Goal: Task Accomplishment & Management: Manage account settings

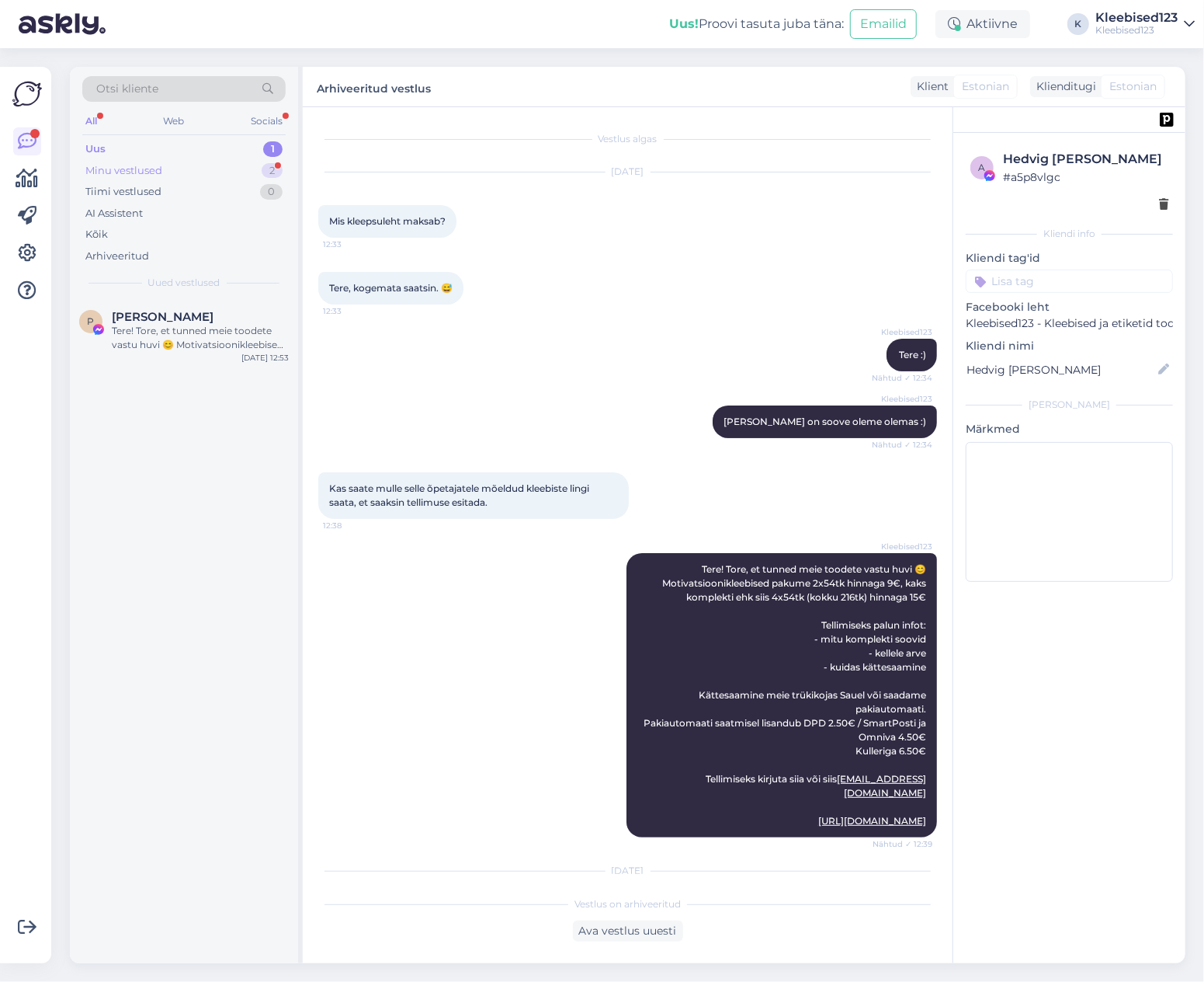
scroll to position [792, 0]
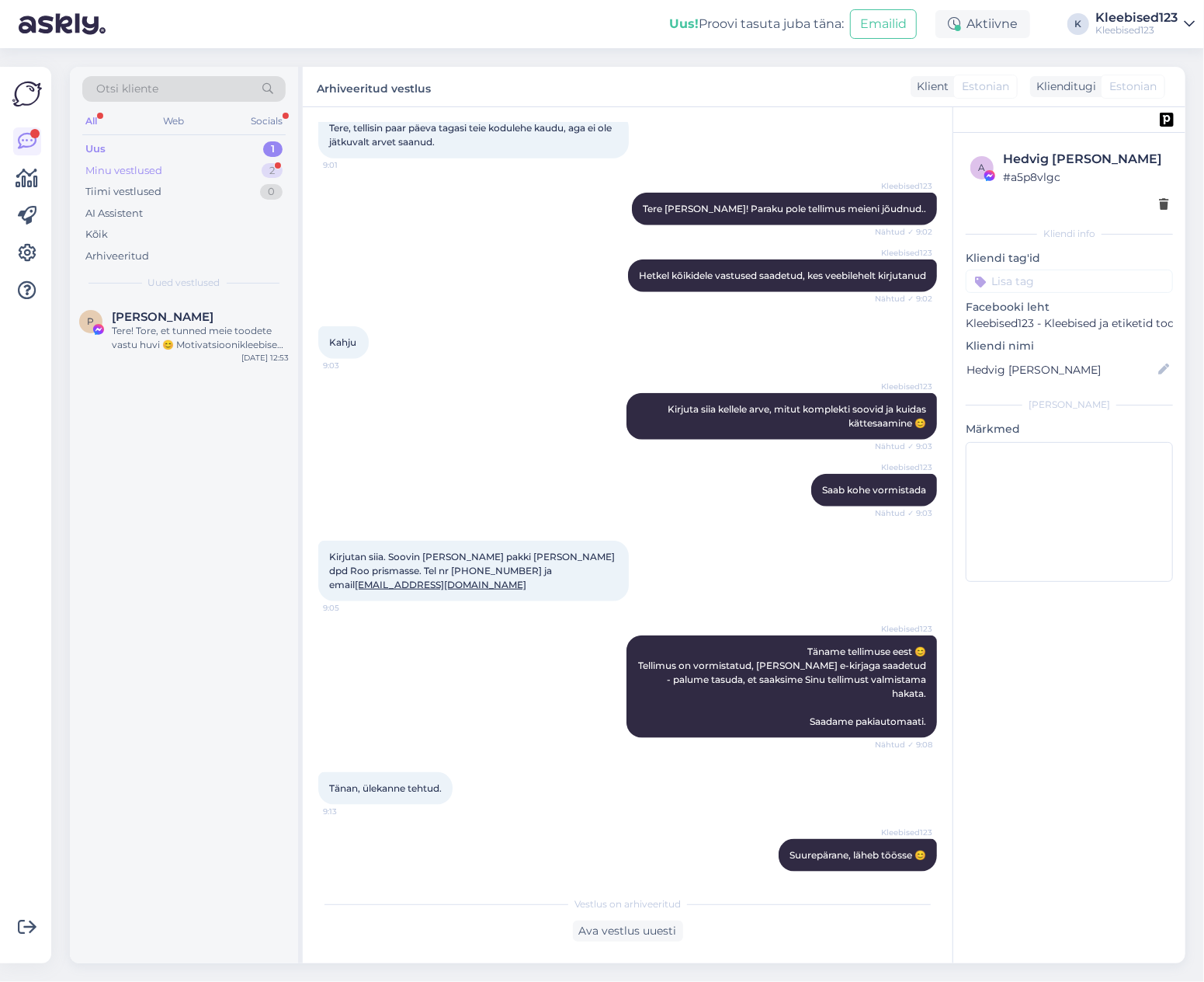
click at [171, 165] on div "Minu vestlused 2" at bounding box center [183, 171] width 204 height 22
click at [160, 325] on div "Proovin🫣" at bounding box center [200, 330] width 177 height 14
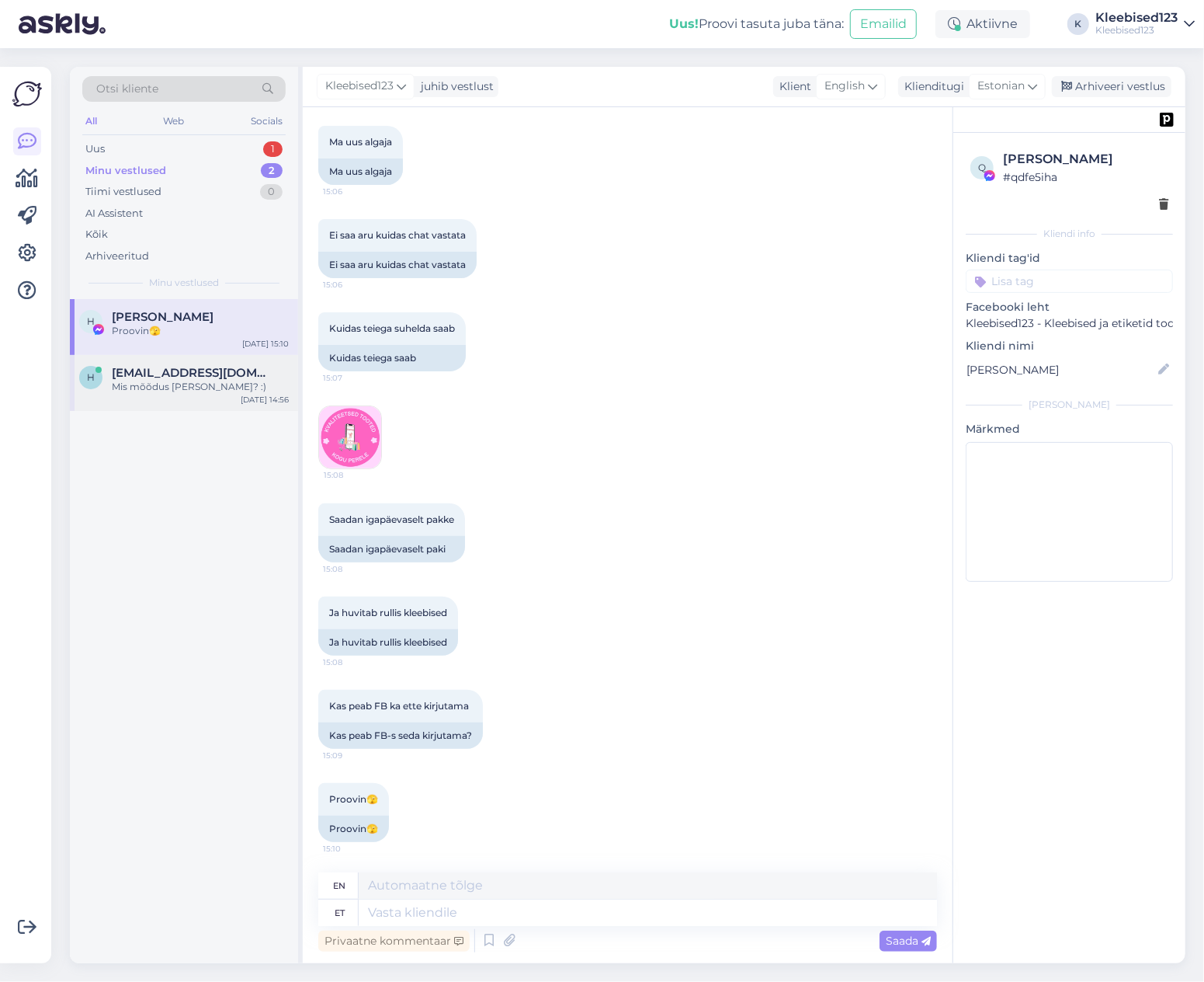
click at [172, 377] on span "[EMAIL_ADDRESS][DOMAIN_NAME]" at bounding box center [192, 373] width 161 height 14
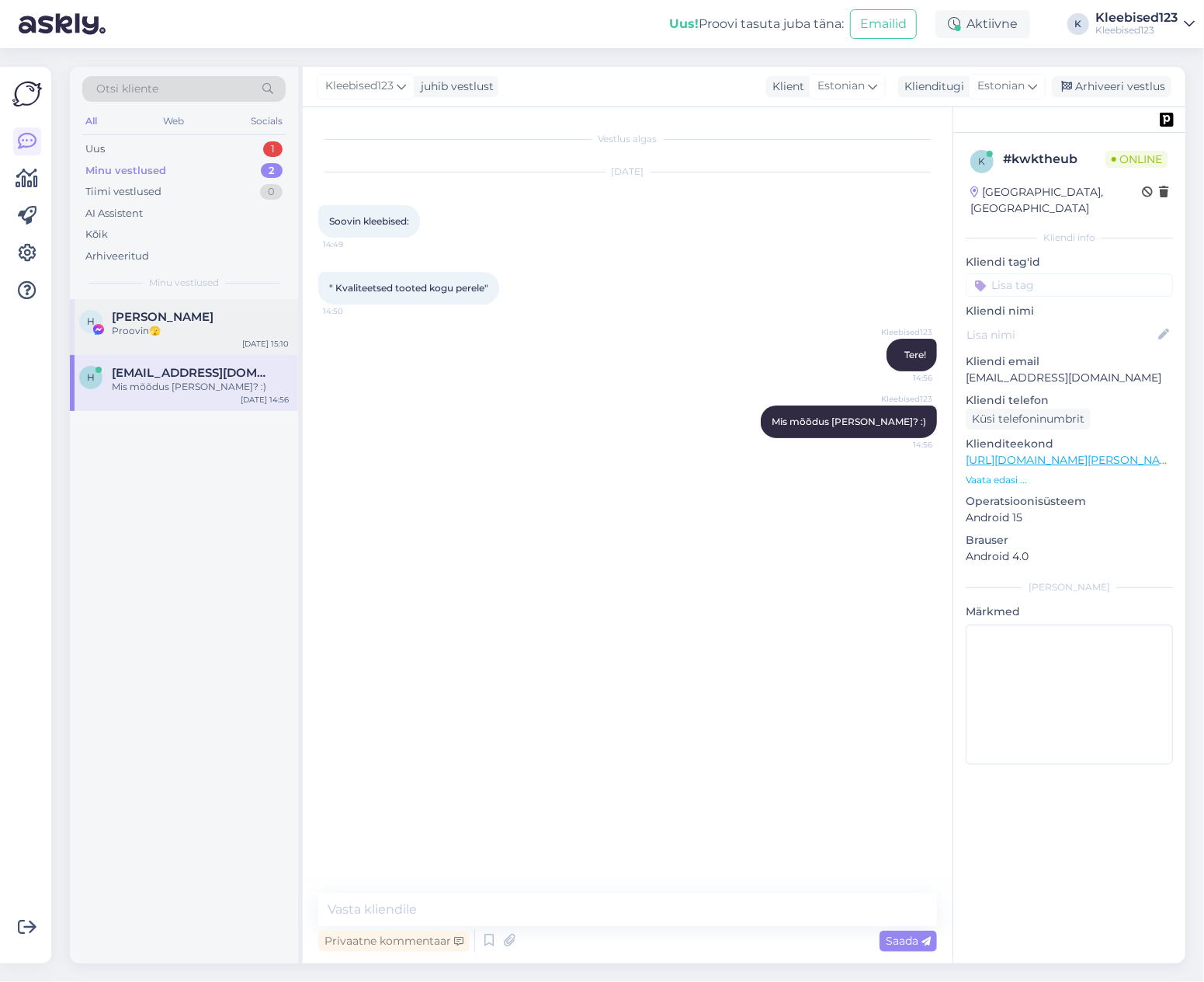
scroll to position [0, 0]
click at [171, 324] on div "Proovin🫣" at bounding box center [200, 330] width 177 height 14
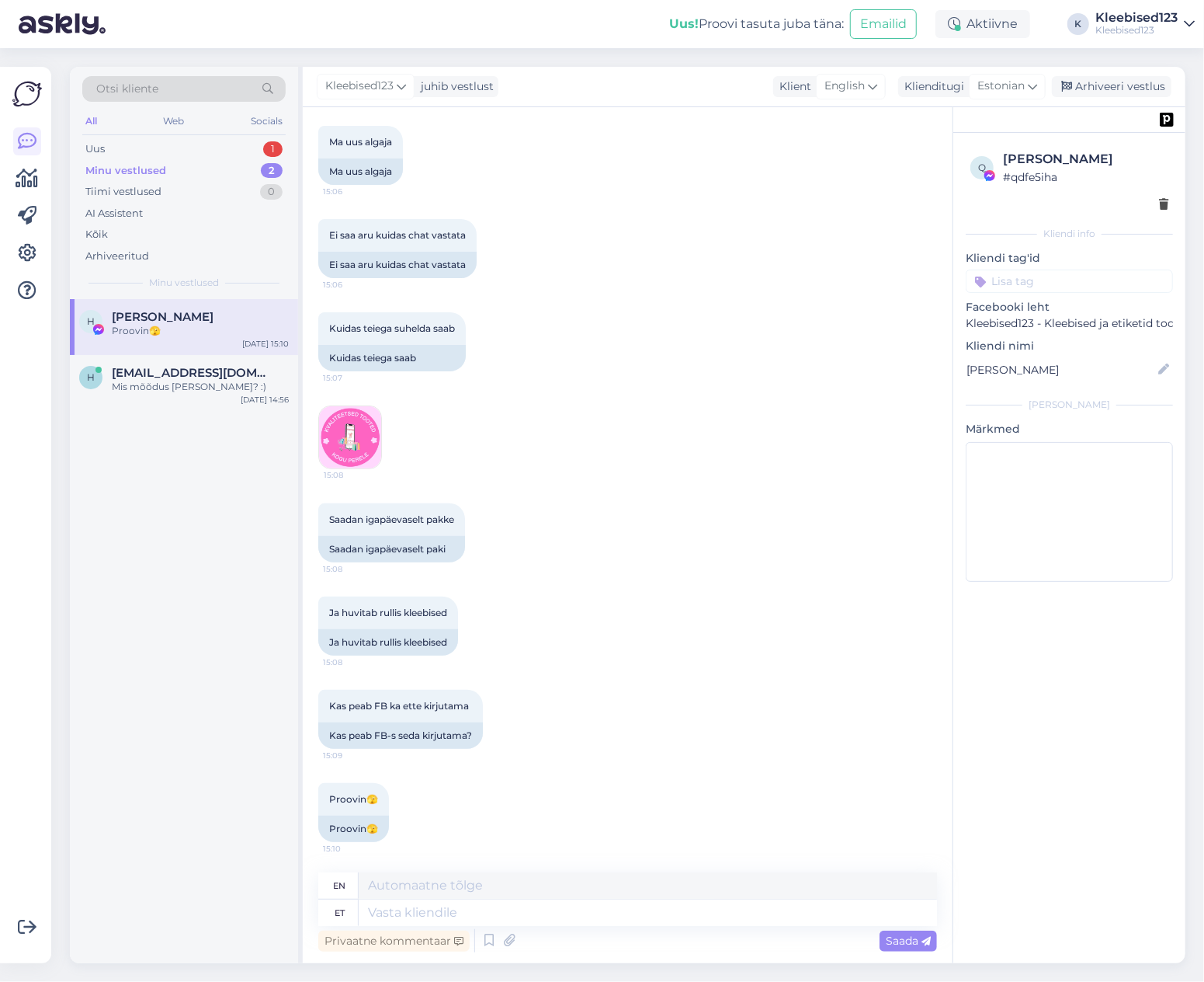
click at [160, 163] on div "Minu vestlused" at bounding box center [126, 171] width 81 height 15
drag, startPoint x: 1104, startPoint y: 76, endPoint x: 744, endPoint y: 154, distance: 368.4
click at [1102, 77] on div "Arhiveeri vestlus" at bounding box center [1112, 87] width 120 height 21
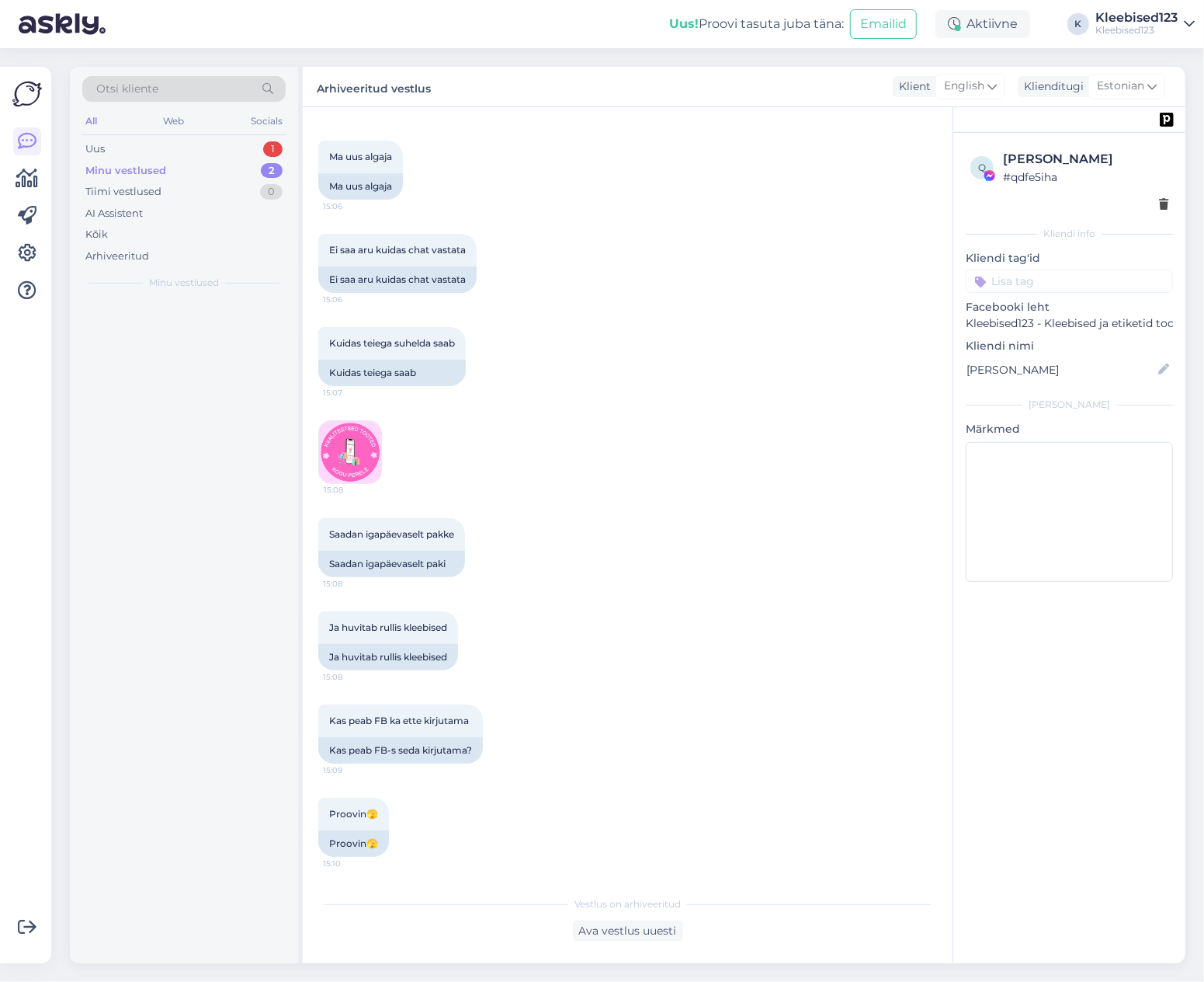
scroll to position [156, 0]
click at [125, 319] on span "[EMAIL_ADDRESS][DOMAIN_NAME]" at bounding box center [192, 317] width 161 height 14
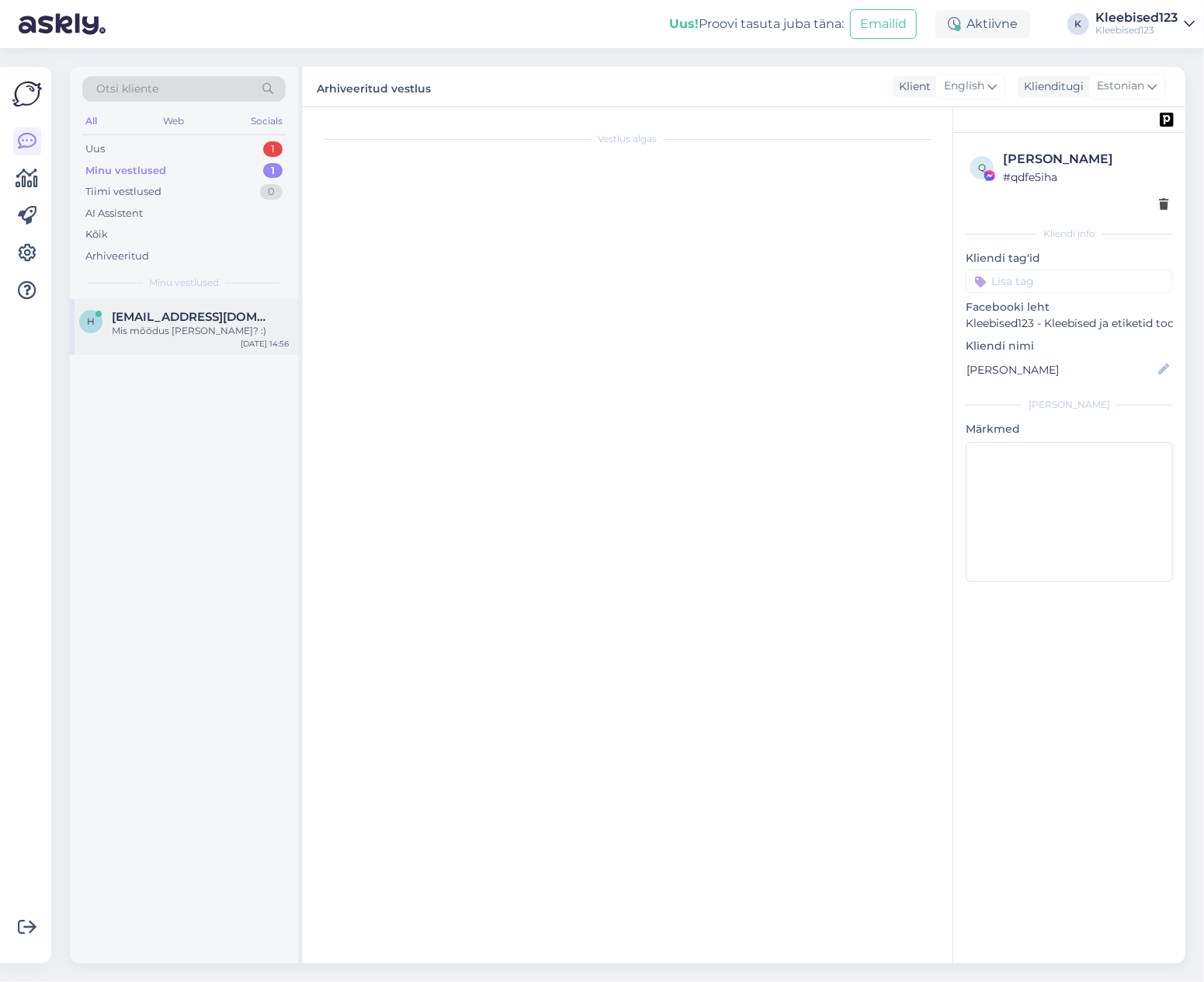
scroll to position [0, 0]
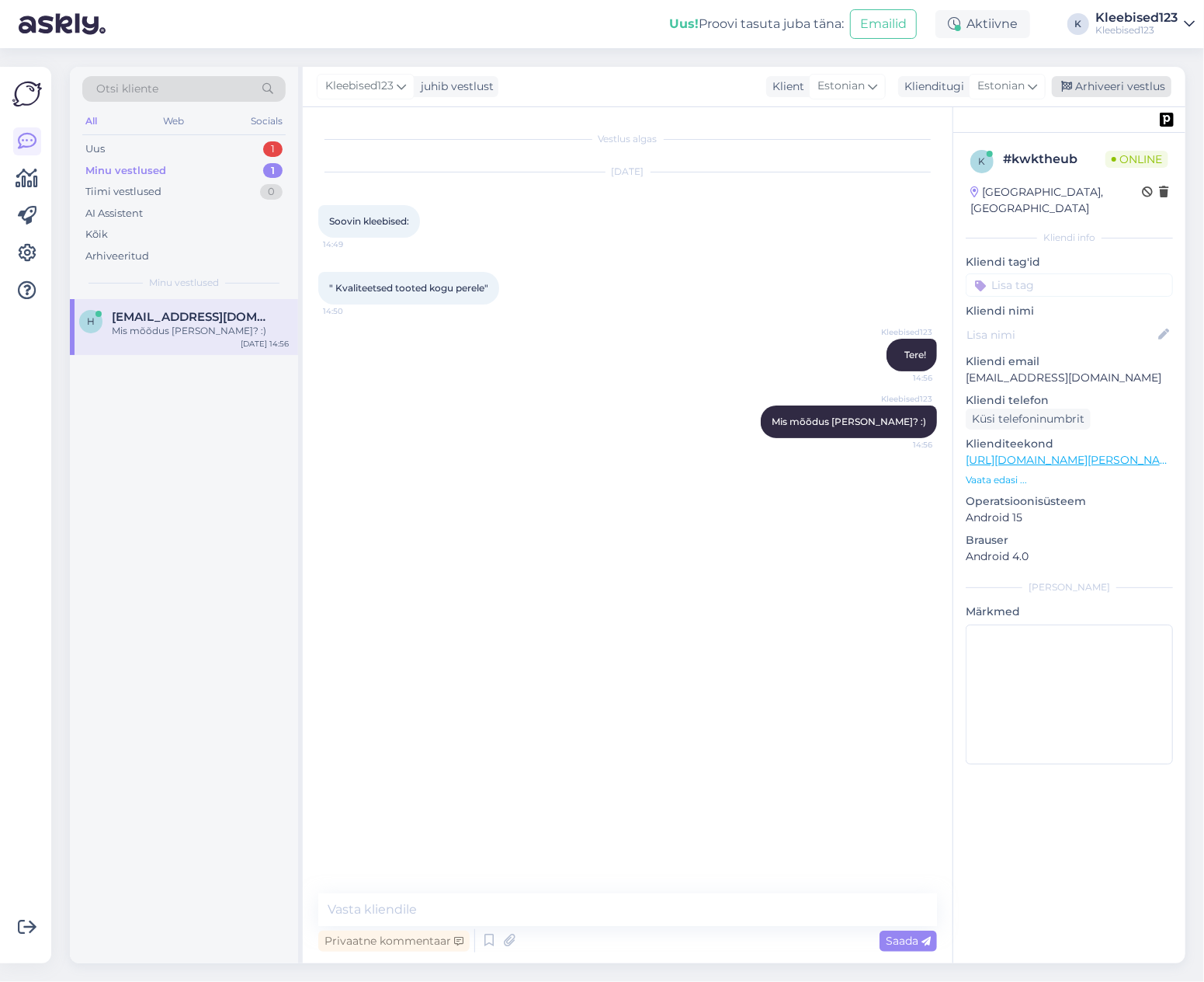
drag, startPoint x: 1147, startPoint y: 86, endPoint x: 965, endPoint y: 113, distance: 184.0
click at [1146, 86] on div "Arhiveeri vestlus" at bounding box center [1112, 87] width 120 height 21
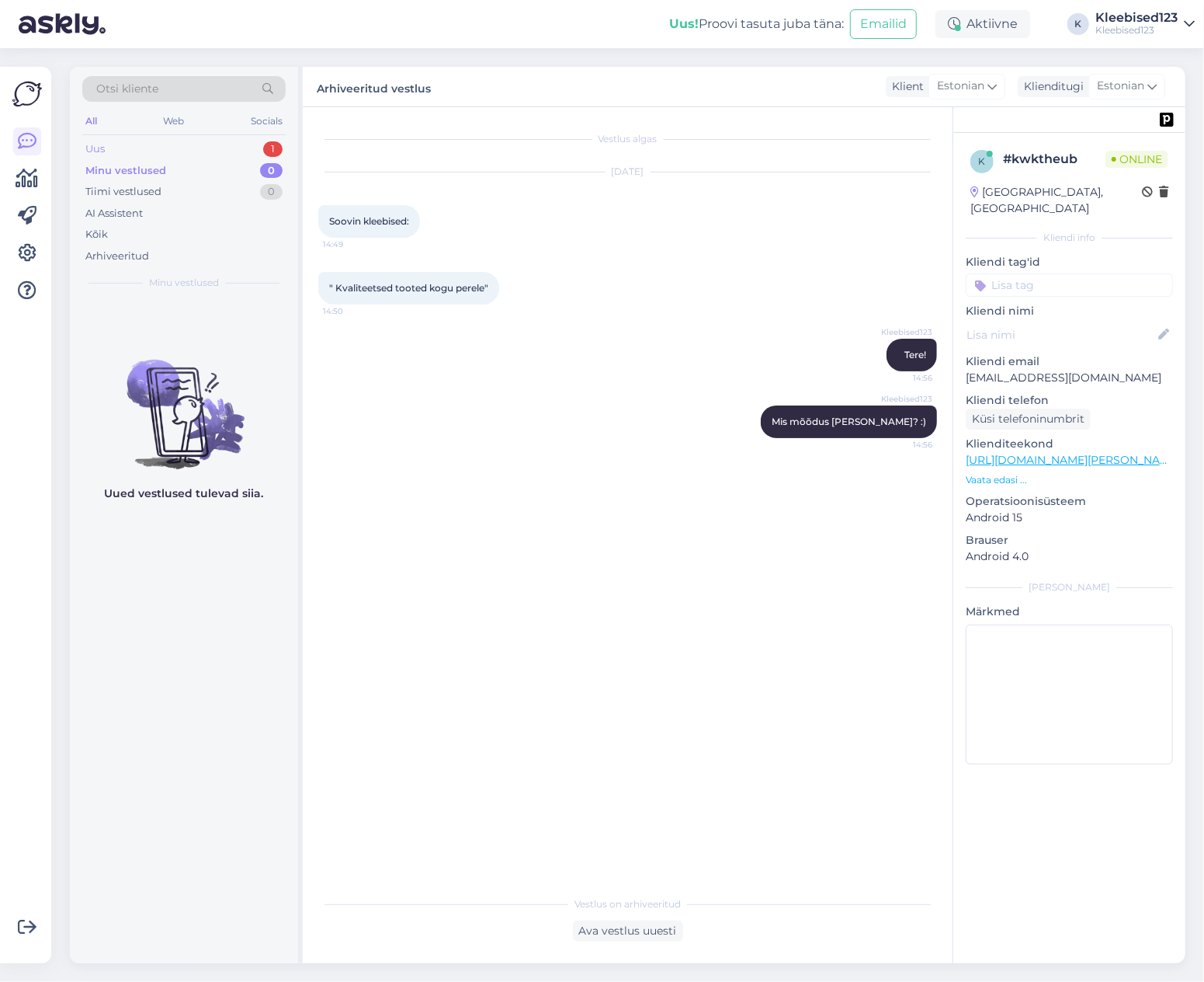
click at [155, 145] on div "Uus 1" at bounding box center [183, 149] width 204 height 22
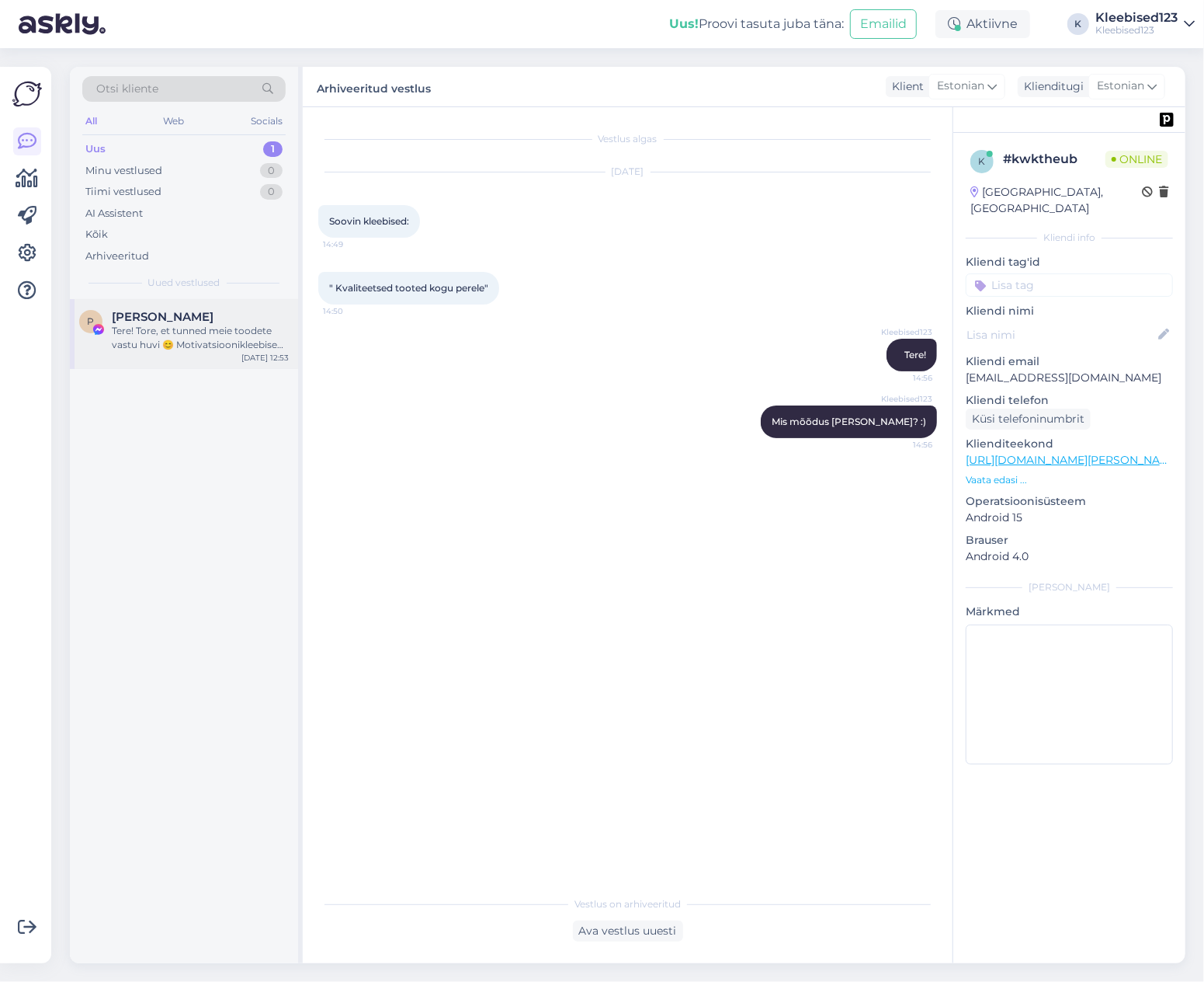
click at [156, 317] on span "[PERSON_NAME]" at bounding box center [162, 317] width 101 height 14
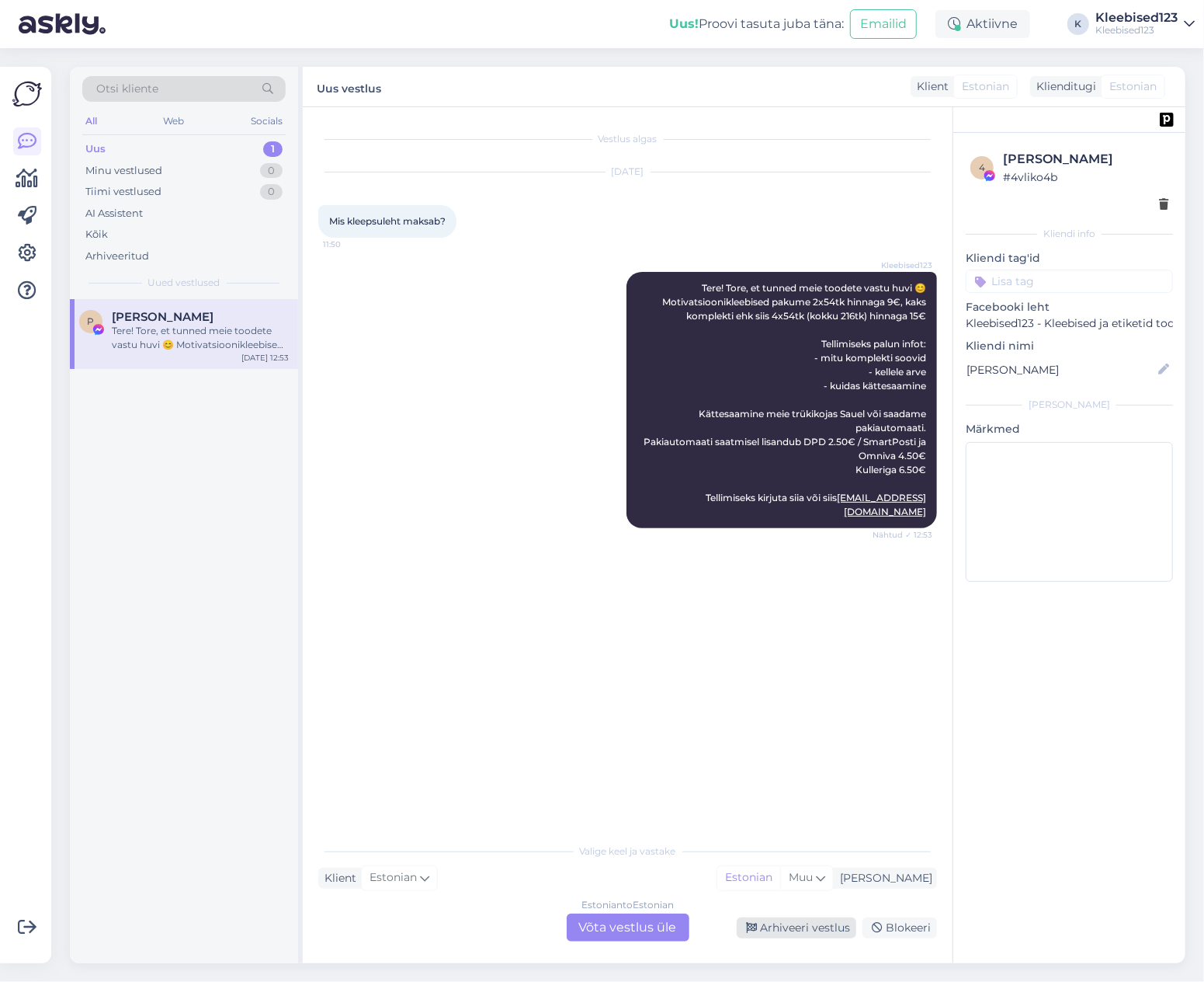
click at [799, 935] on div "Arhiveeri vestlus" at bounding box center [797, 928] width 120 height 21
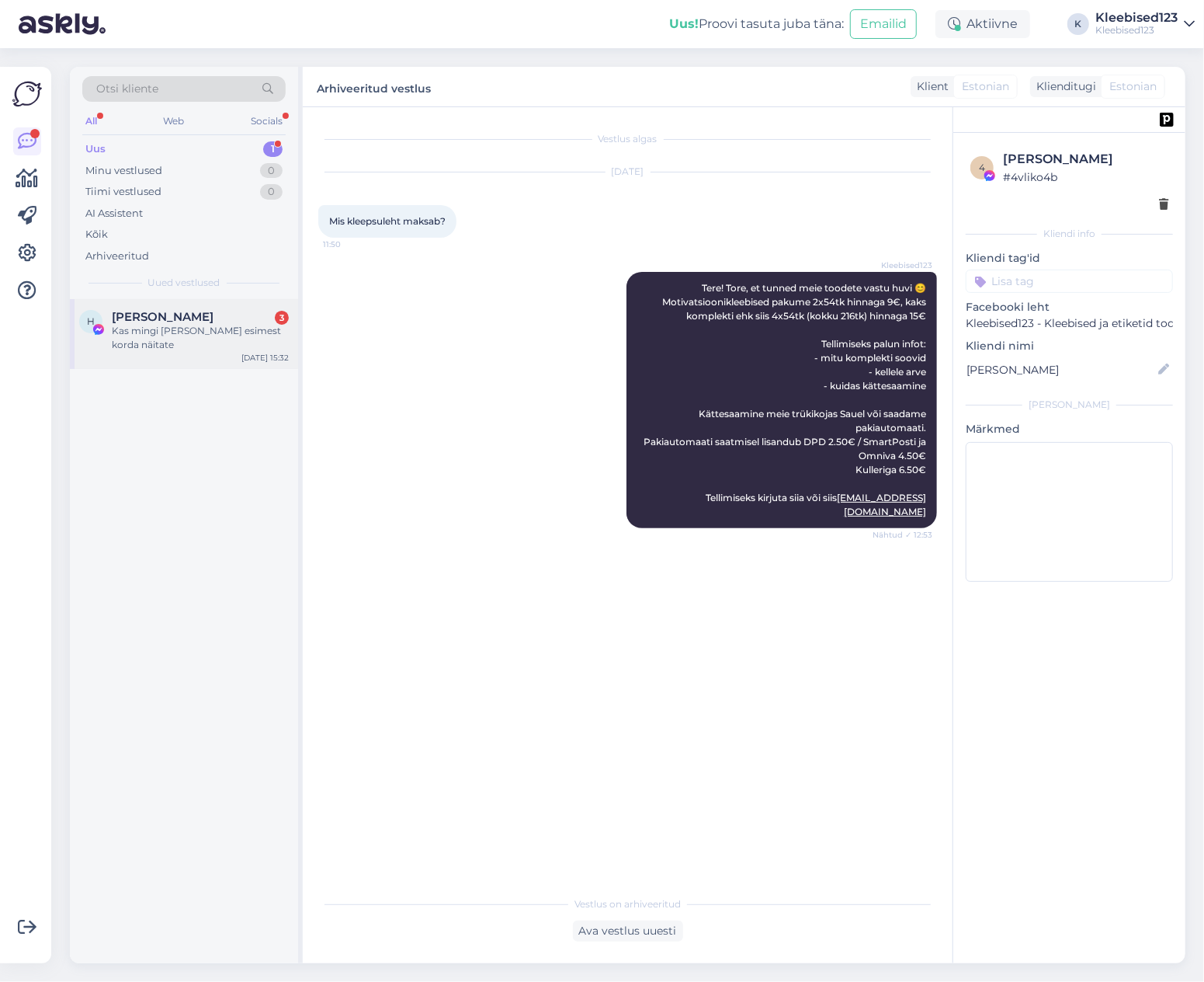
click at [158, 320] on span "[PERSON_NAME]" at bounding box center [162, 317] width 101 height 14
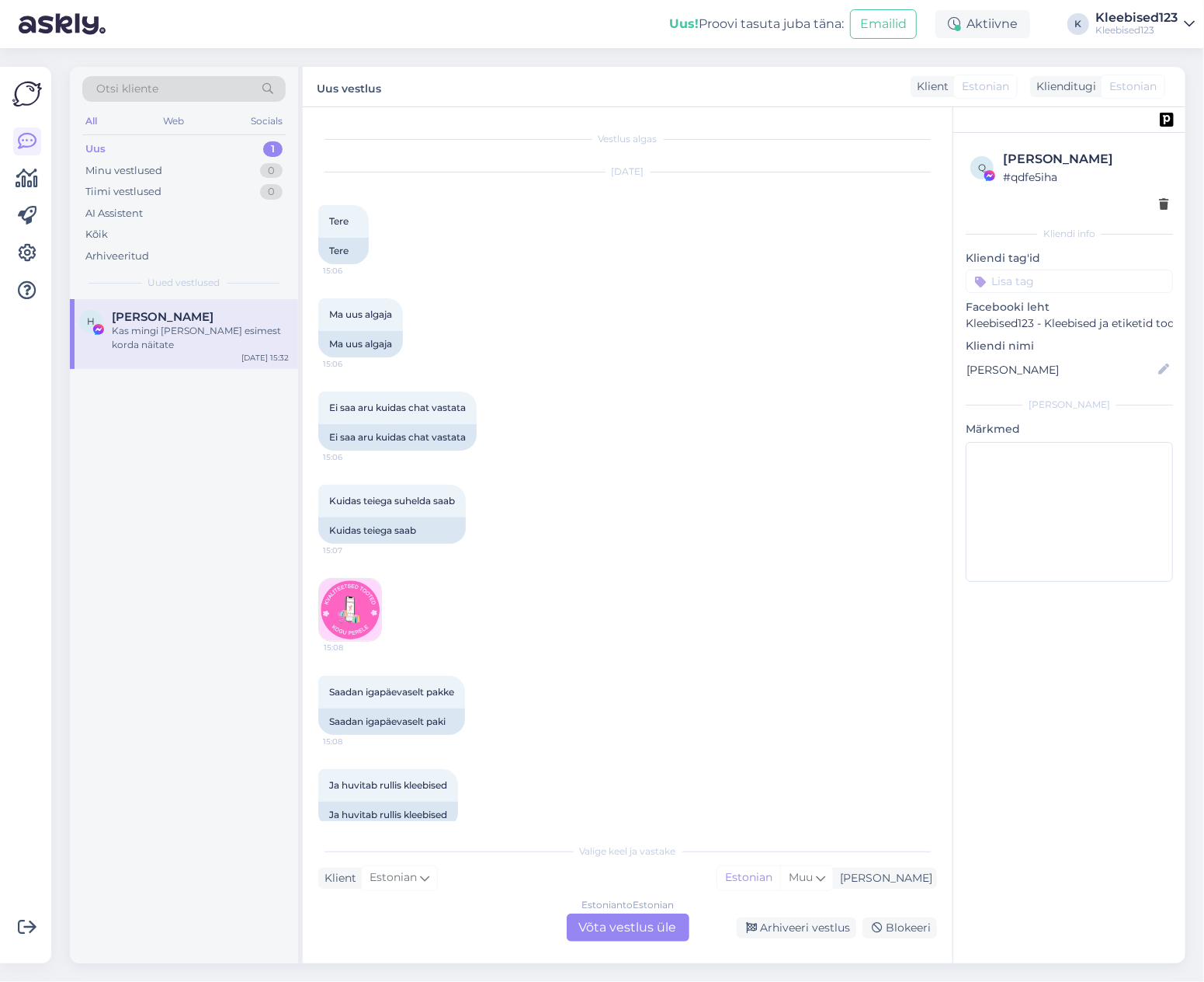
scroll to position [436, 0]
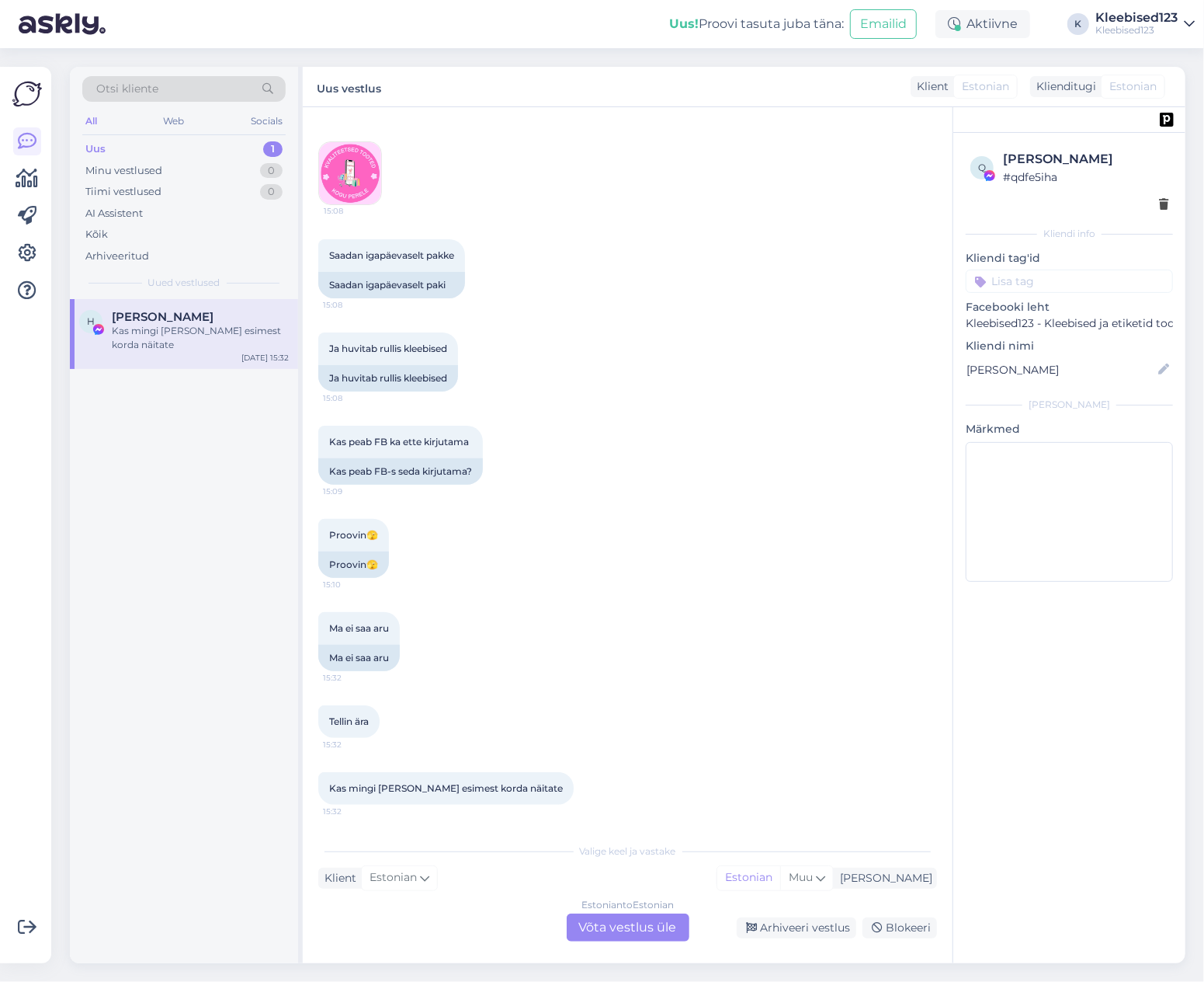
click at [354, 164] on img at bounding box center [350, 173] width 62 height 62
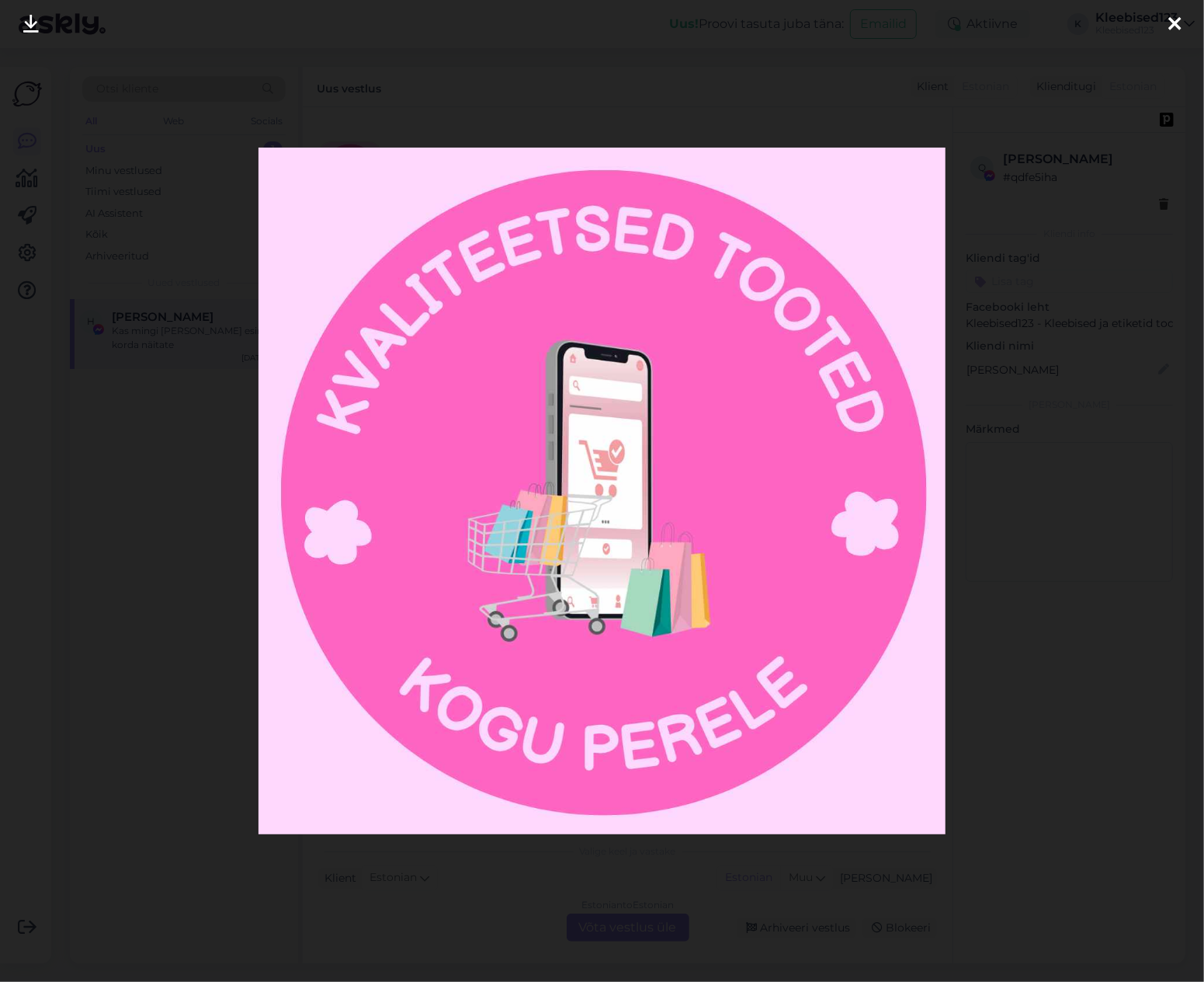
click at [31, 17] on icon at bounding box center [31, 24] width 15 height 20
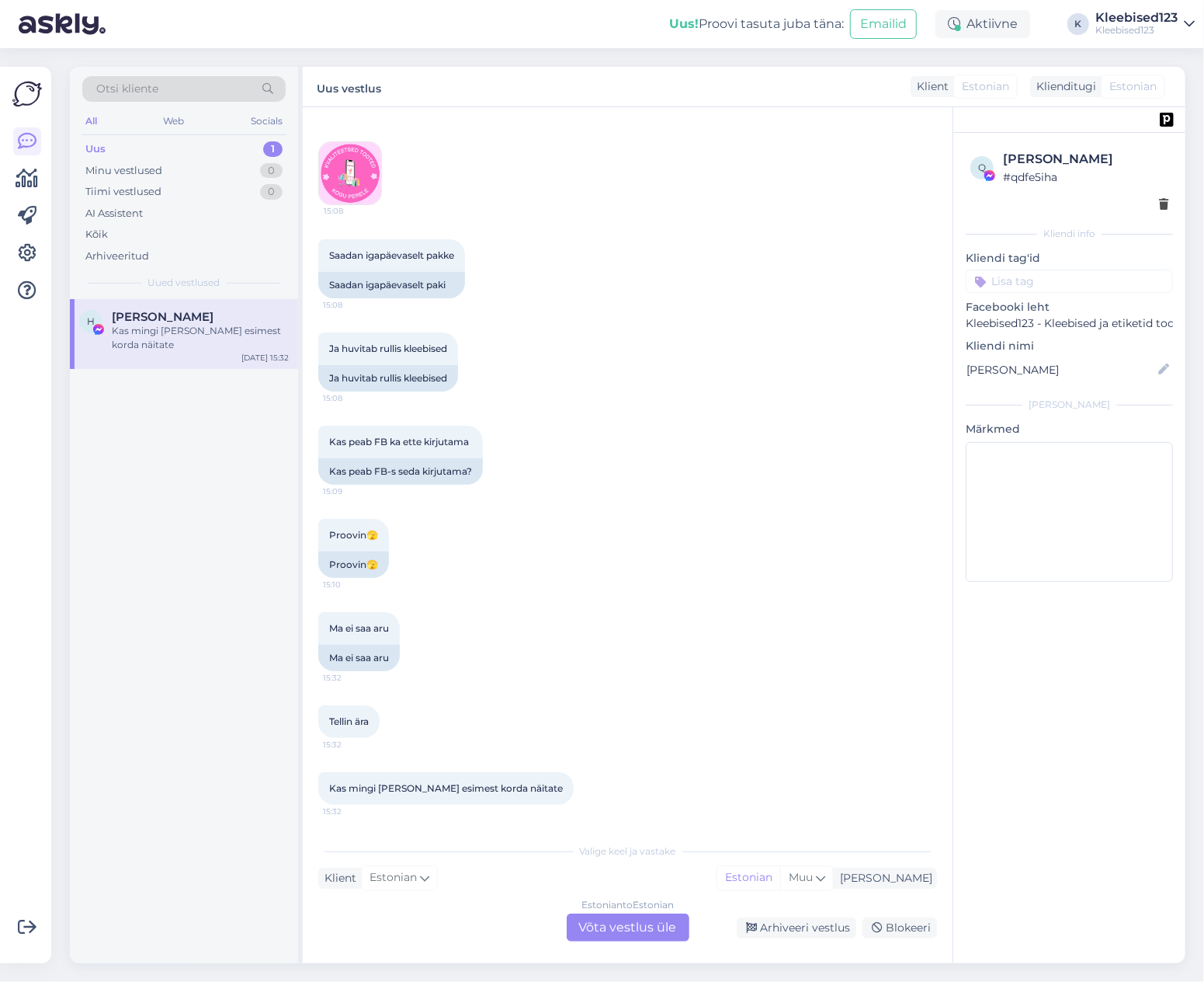
click at [346, 169] on img at bounding box center [350, 173] width 62 height 62
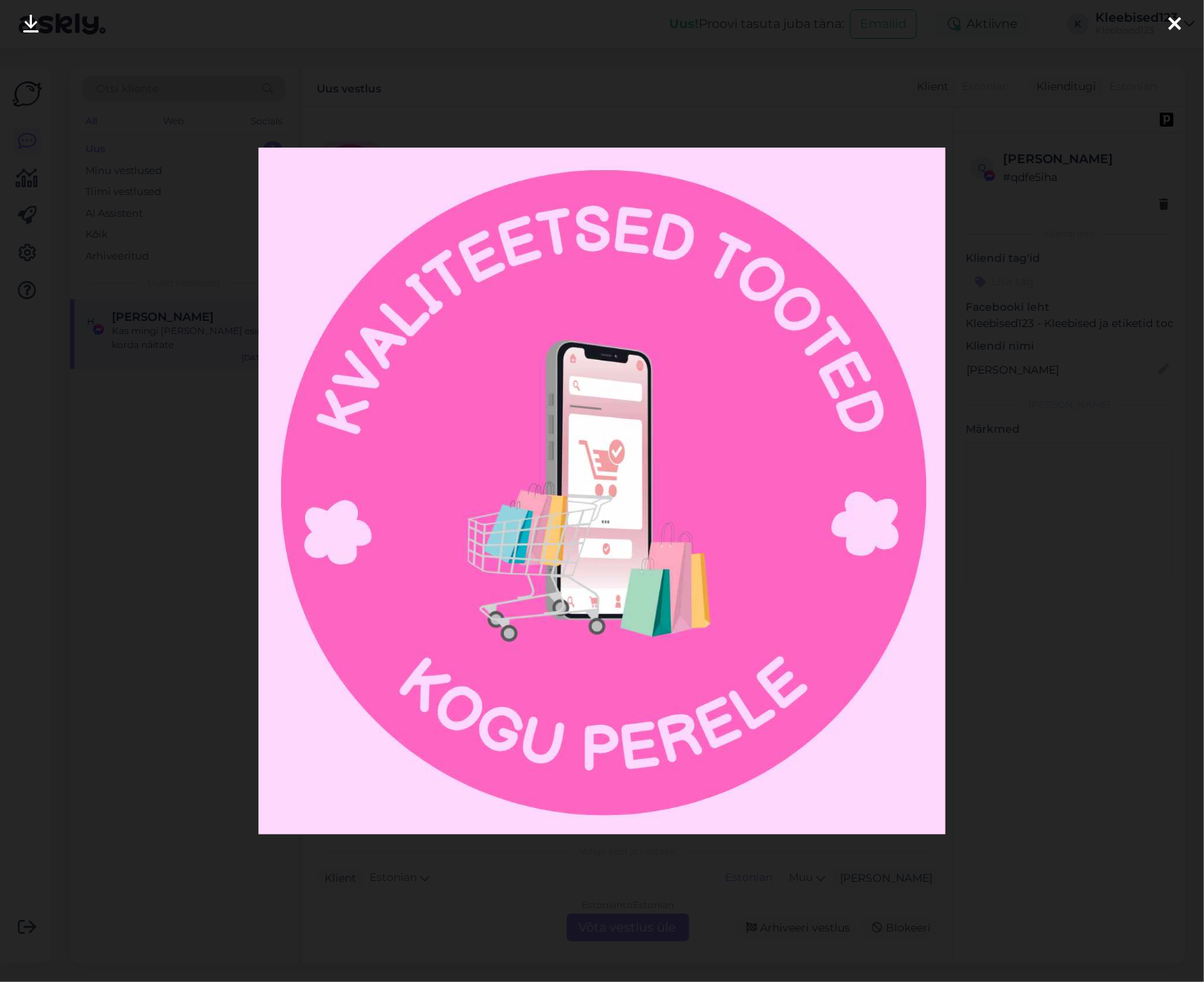
click at [1173, 23] on icon at bounding box center [1174, 24] width 13 height 20
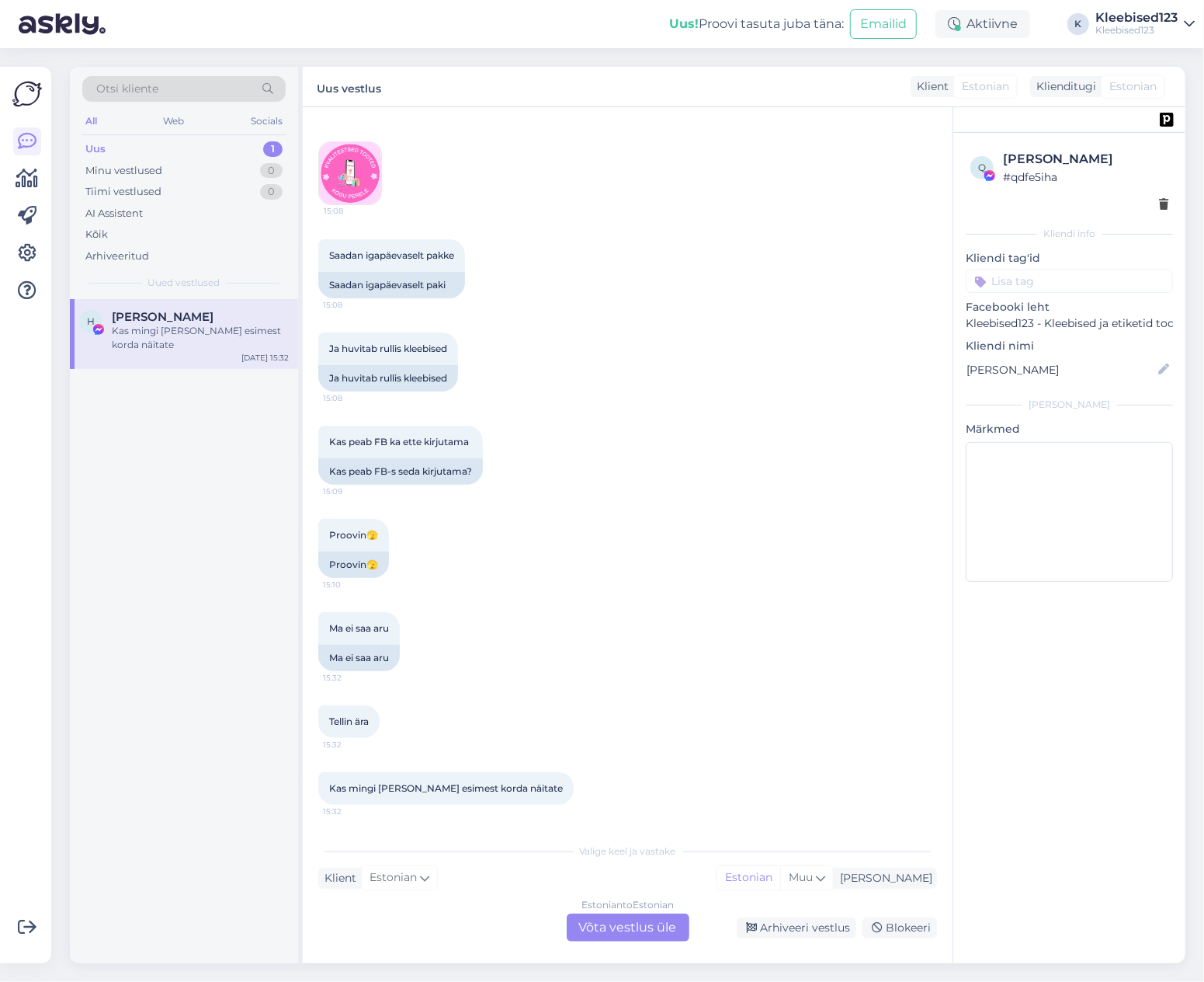
drag, startPoint x: 789, startPoint y: 923, endPoint x: 753, endPoint y: 858, distance: 74.3
click at [789, 923] on div "Arhiveeri vestlus" at bounding box center [797, 928] width 120 height 21
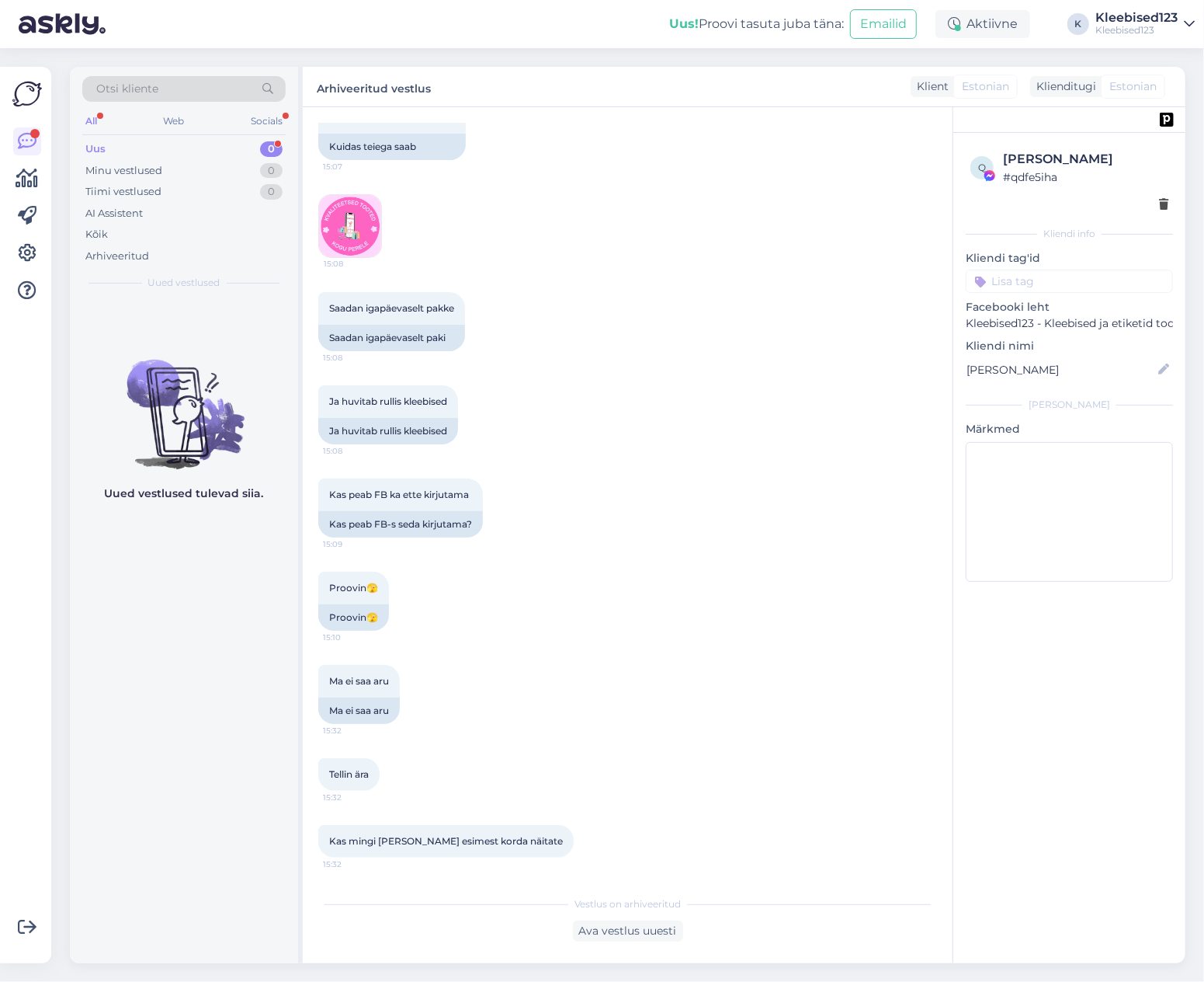
scroll to position [450, 0]
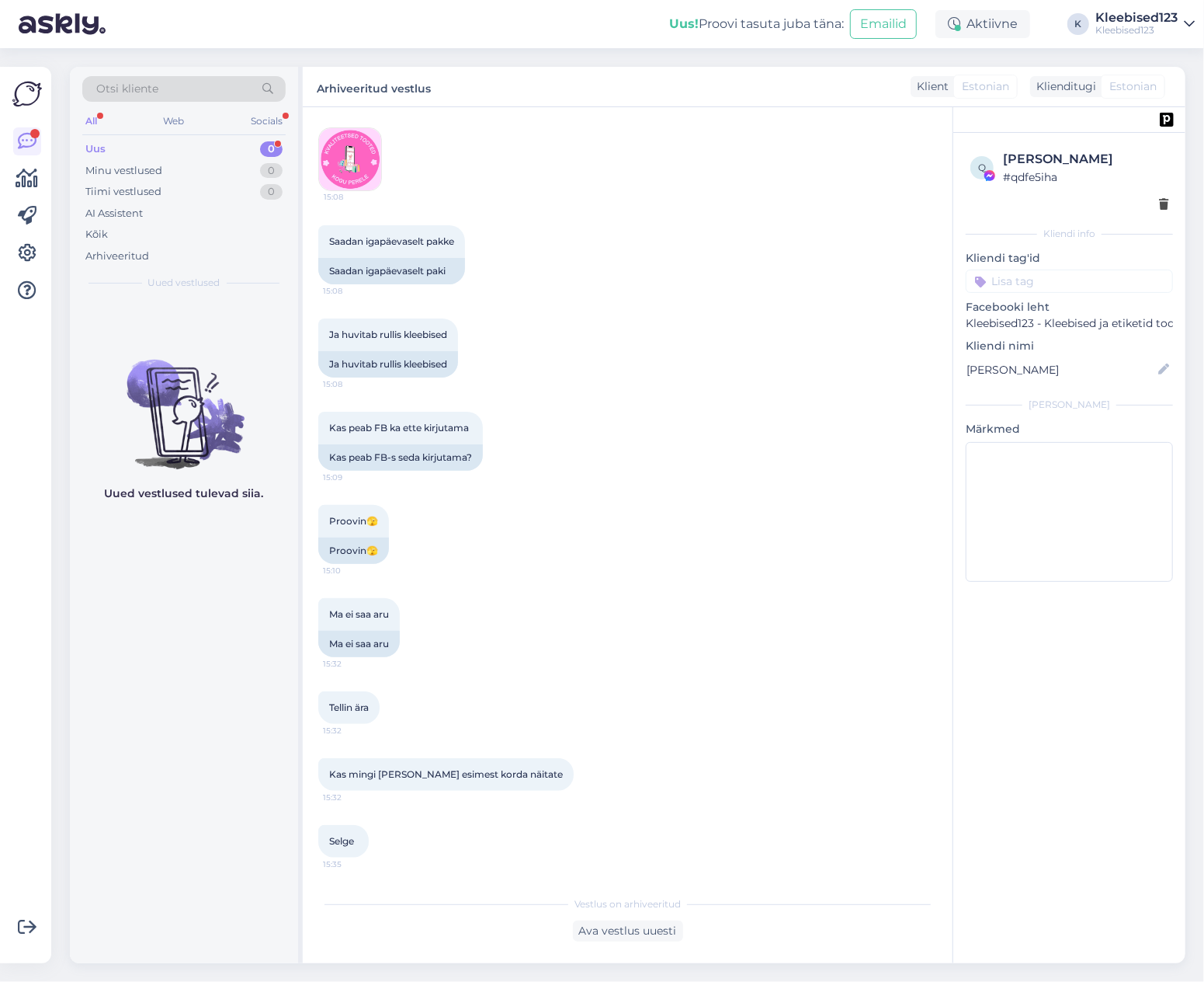
click at [153, 144] on div "Uus 0" at bounding box center [183, 149] width 204 height 22
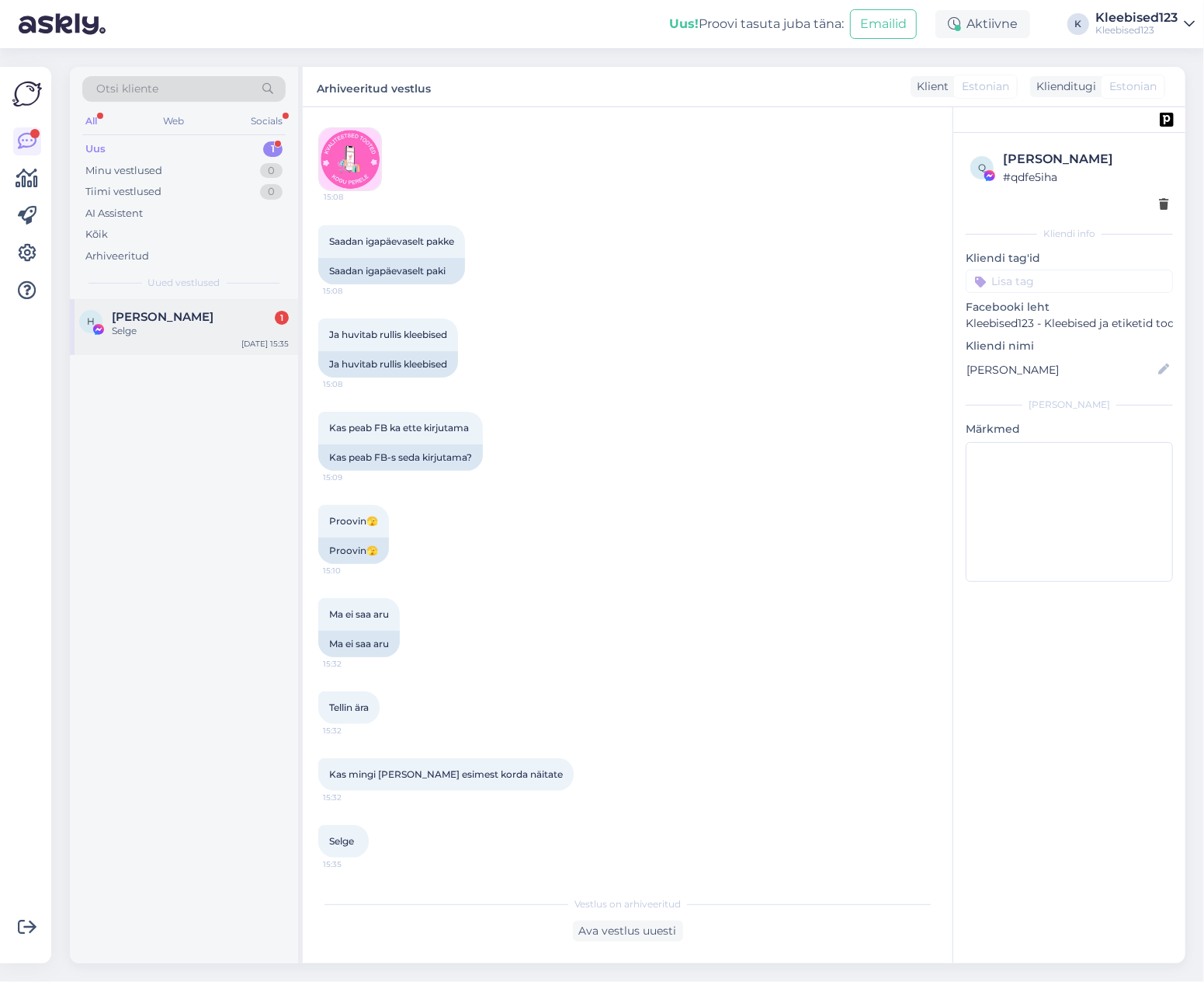
click at [145, 328] on div "Selge" at bounding box center [200, 330] width 177 height 14
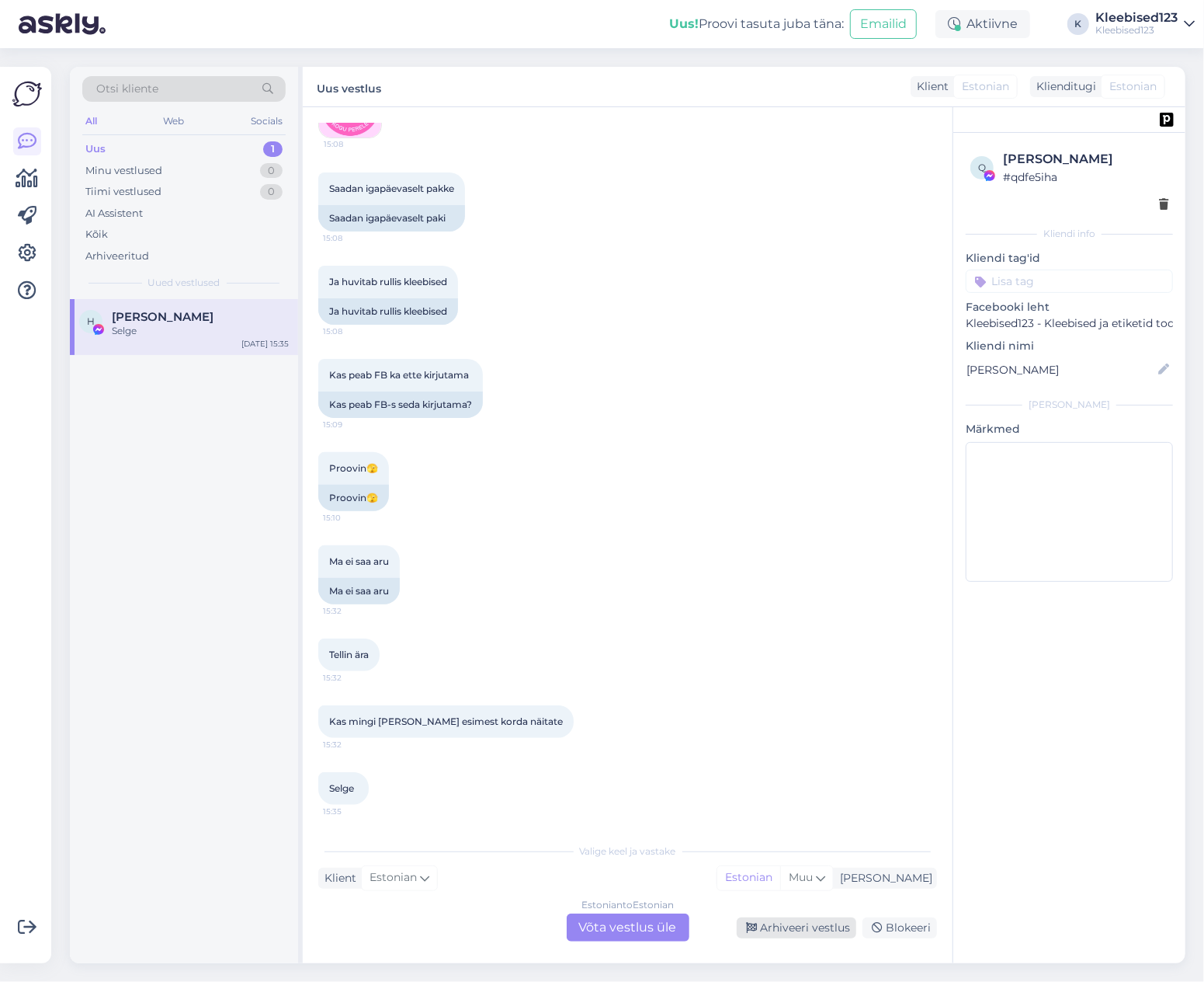
click at [809, 927] on div "Arhiveeri vestlus" at bounding box center [797, 928] width 120 height 21
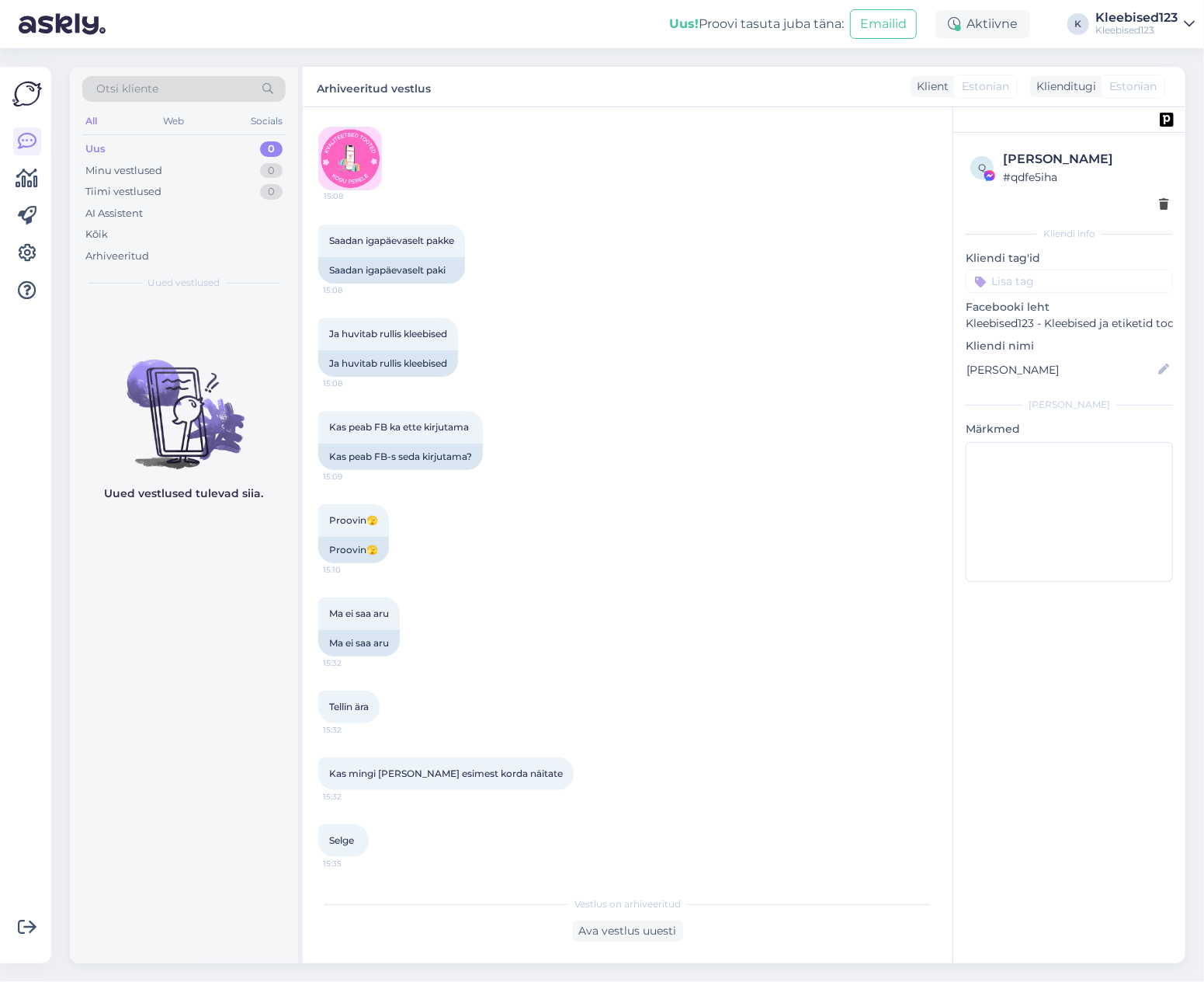
scroll to position [450, 0]
drag, startPoint x: 630, startPoint y: 106, endPoint x: 574, endPoint y: 70, distance: 66.6
click at [630, 107] on div "Vestlus algas [DATE] Tere 15:06 Tere Ma uus algaja 15:06 Ma uus algaja Ei saa a…" at bounding box center [628, 535] width 650 height 856
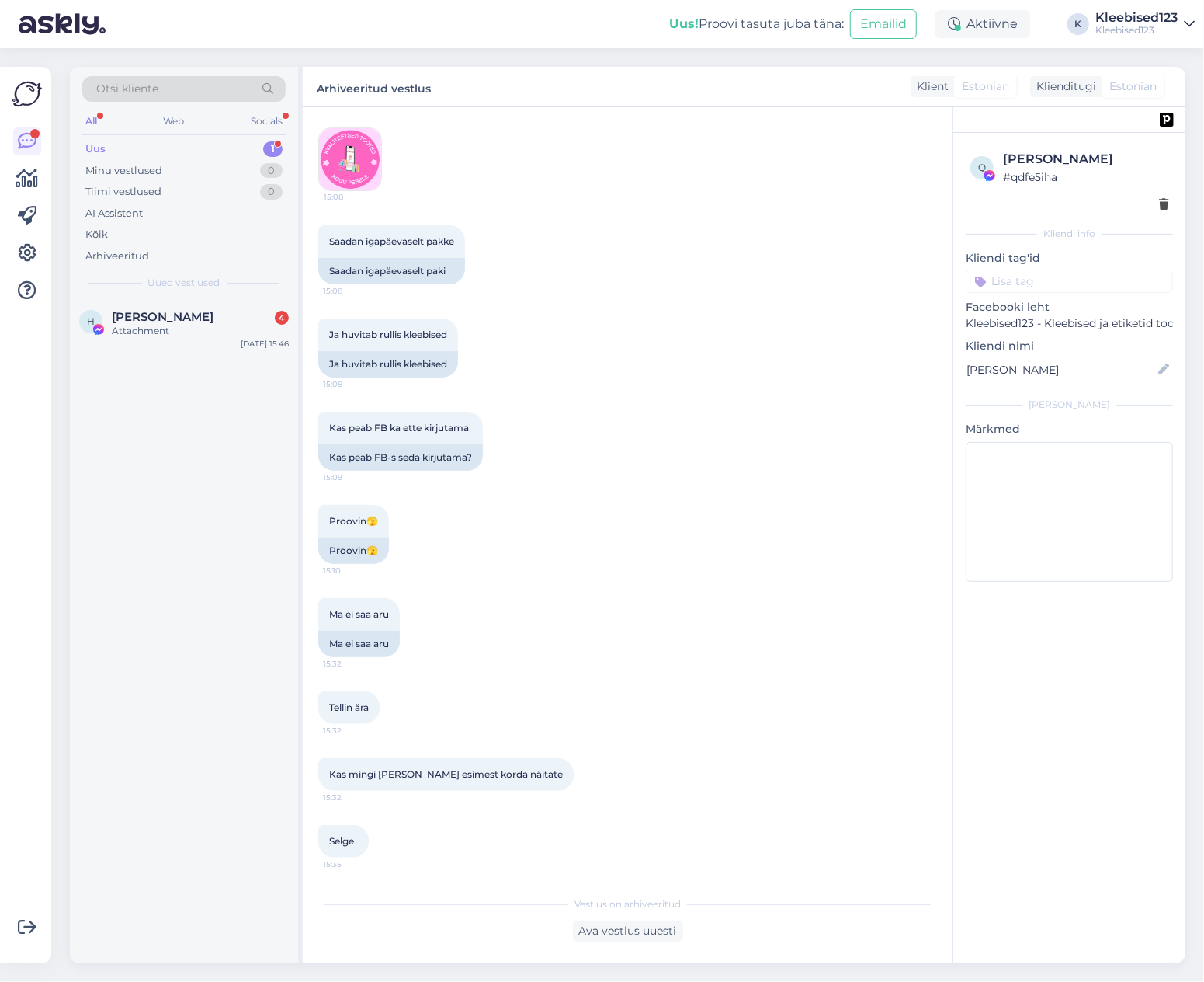
scroll to position [748, 0]
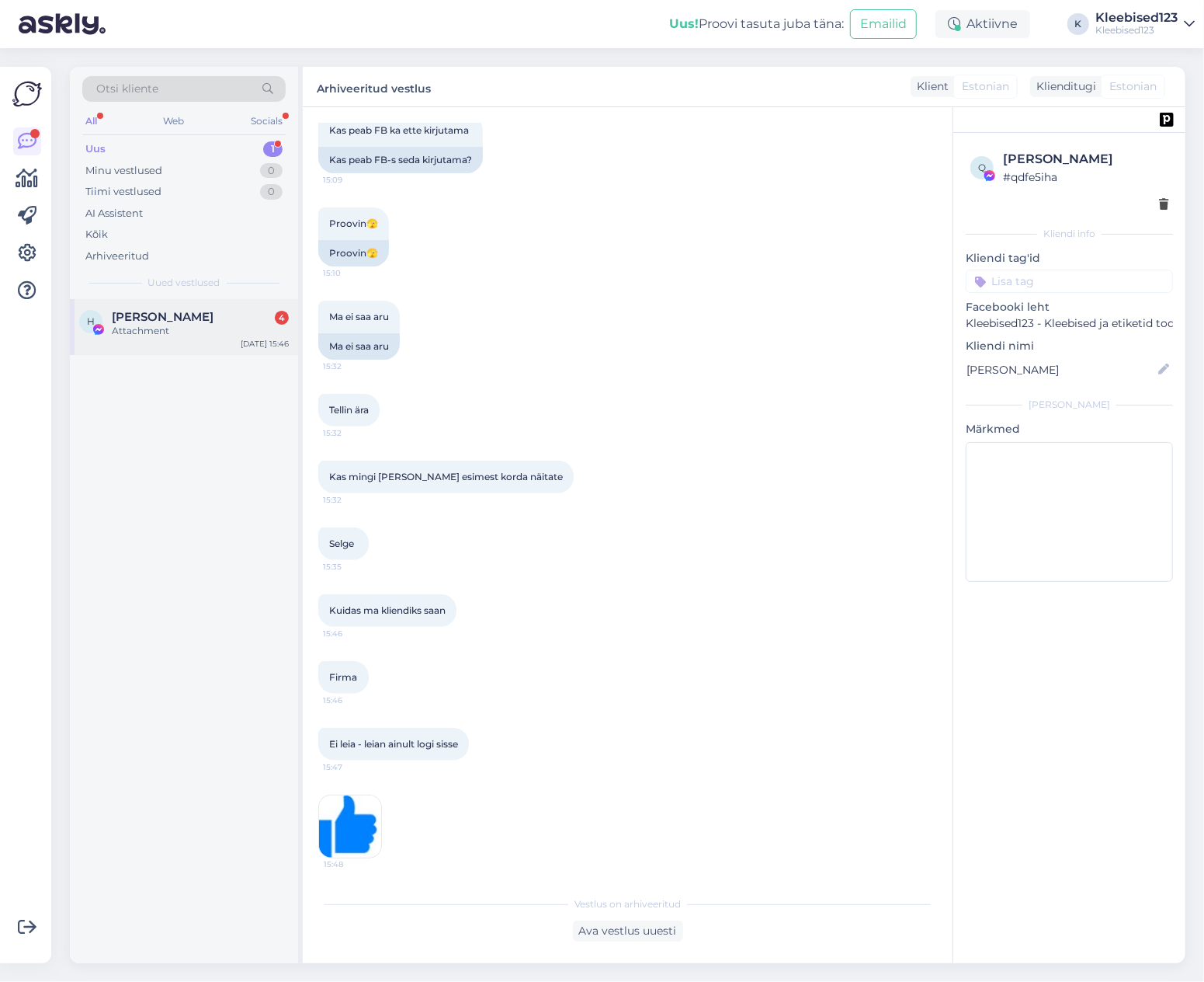
click at [132, 331] on div "Attachment" at bounding box center [200, 330] width 177 height 14
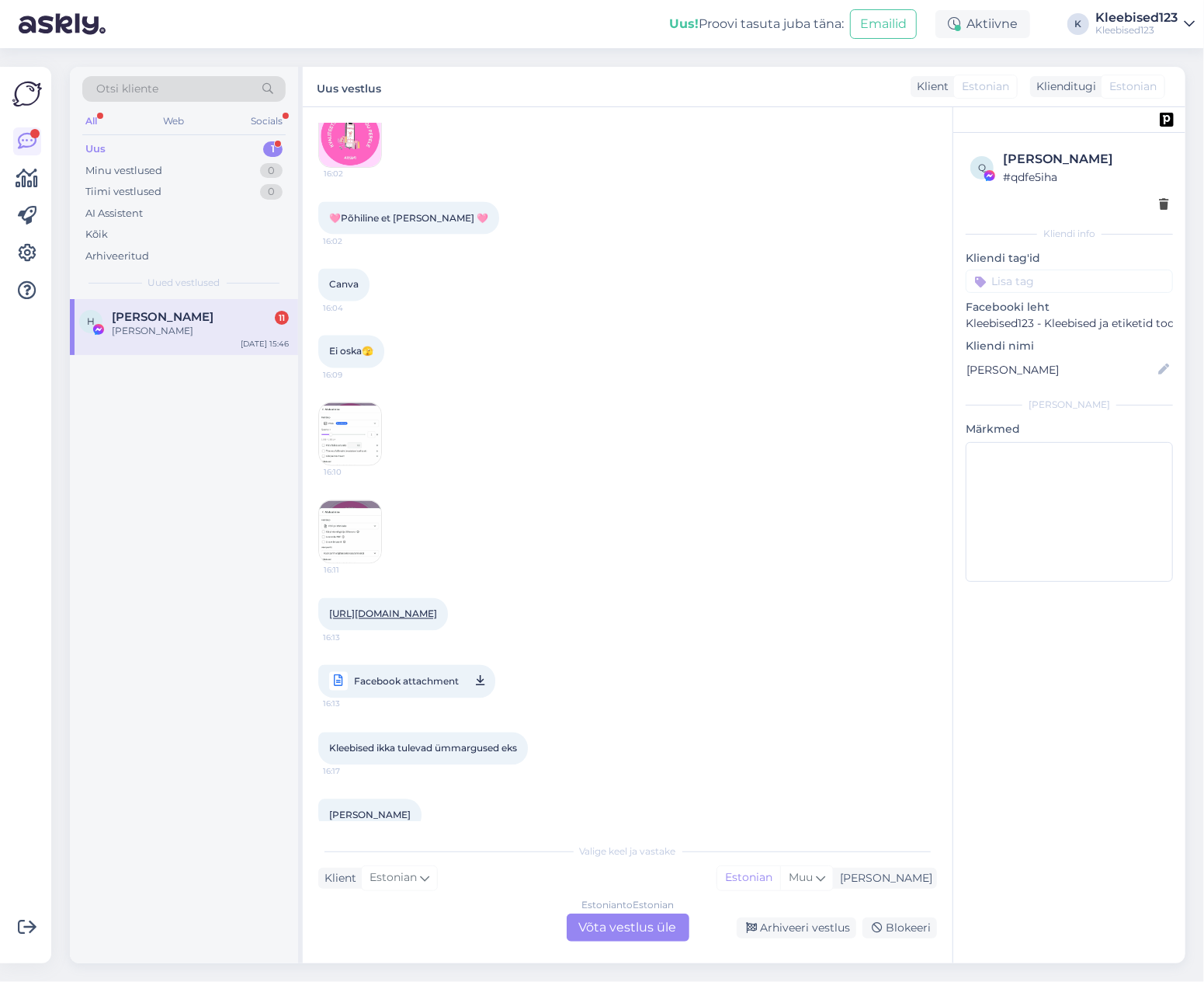
scroll to position [1736, 0]
